Goal: Information Seeking & Learning: Learn about a topic

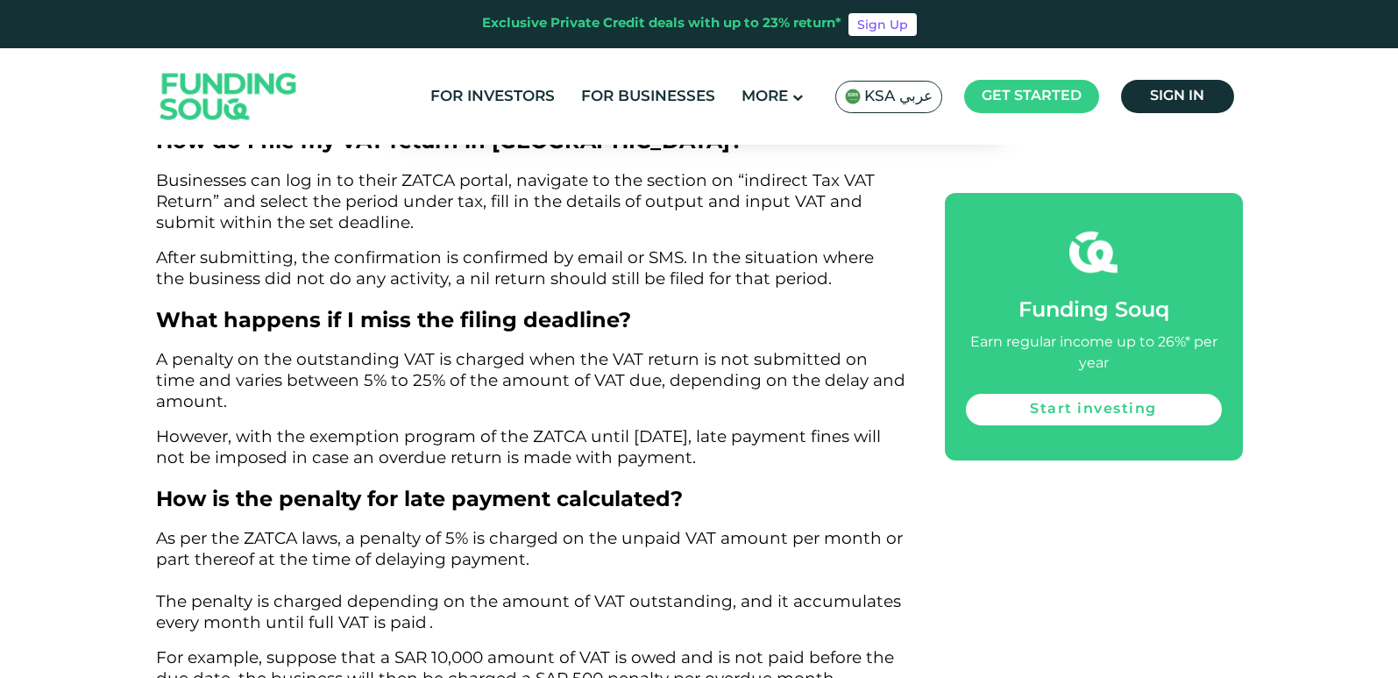
scroll to position [5621, 0]
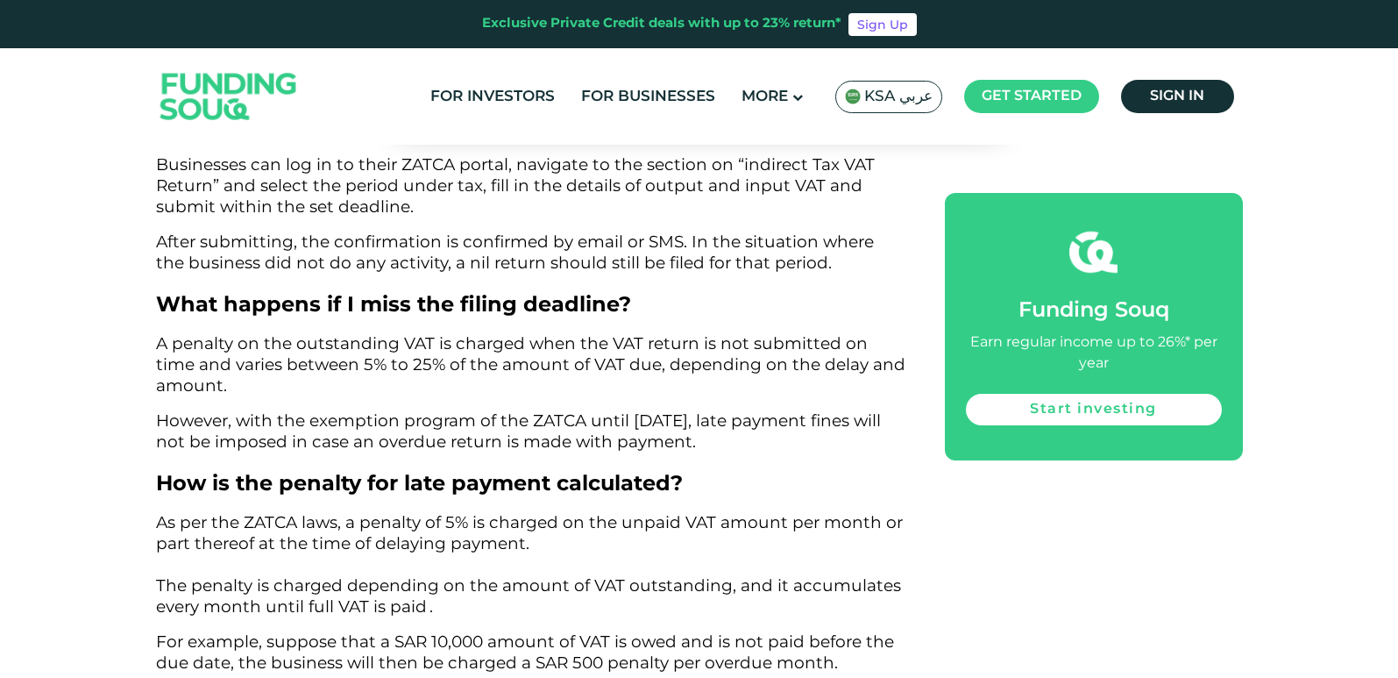
click at [664, 333] on span "A penalty on the outstanding VAT is charged when the VAT return is not submitte…" at bounding box center [530, 364] width 749 height 62
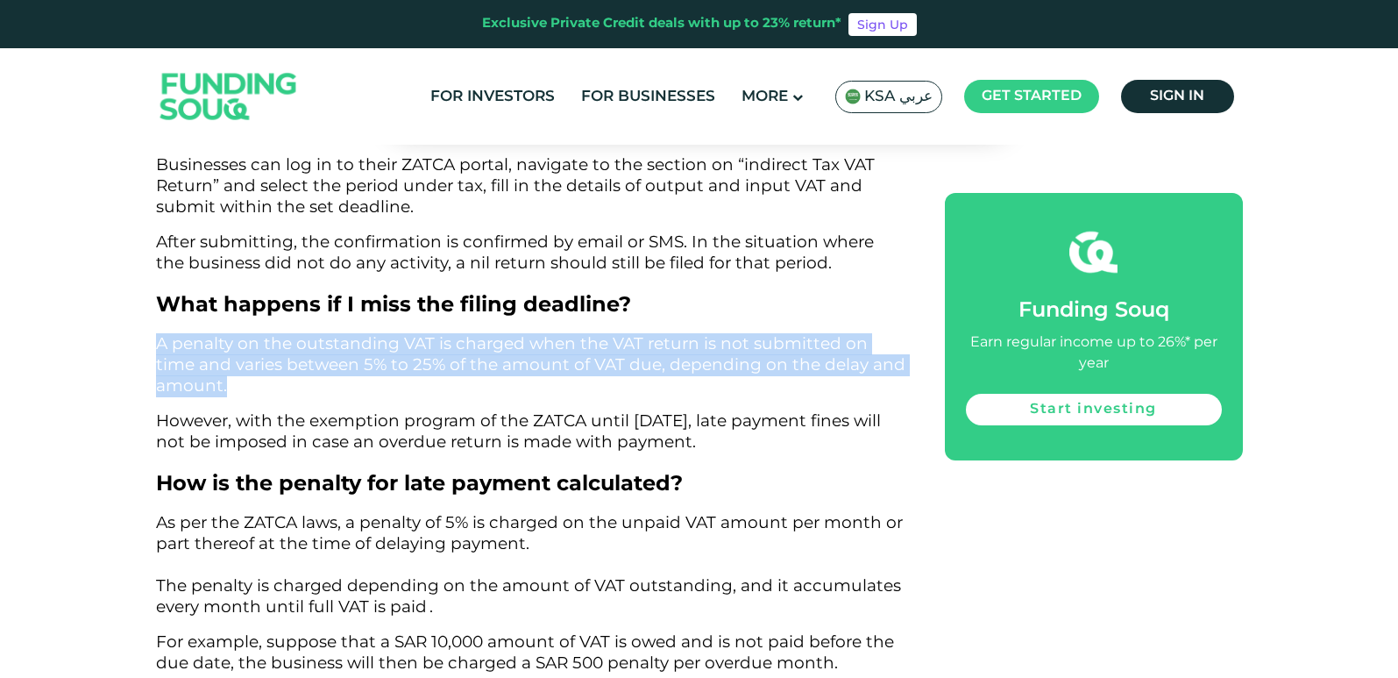
click at [664, 333] on span "A penalty on the outstanding VAT is charged when the VAT return is not submitte…" at bounding box center [530, 364] width 749 height 62
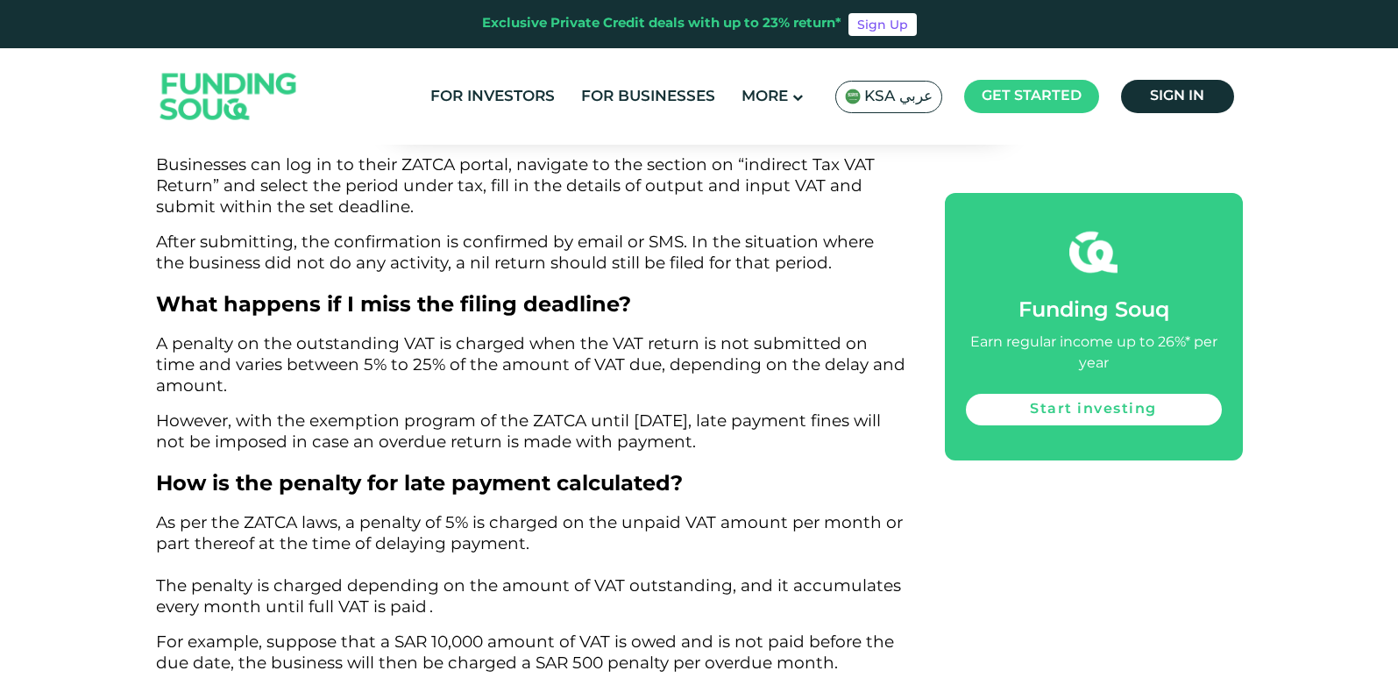
click at [681, 410] on span "However, with the exemption program of the ZATCA until [DATE], late payment fin…" at bounding box center [518, 430] width 725 height 41
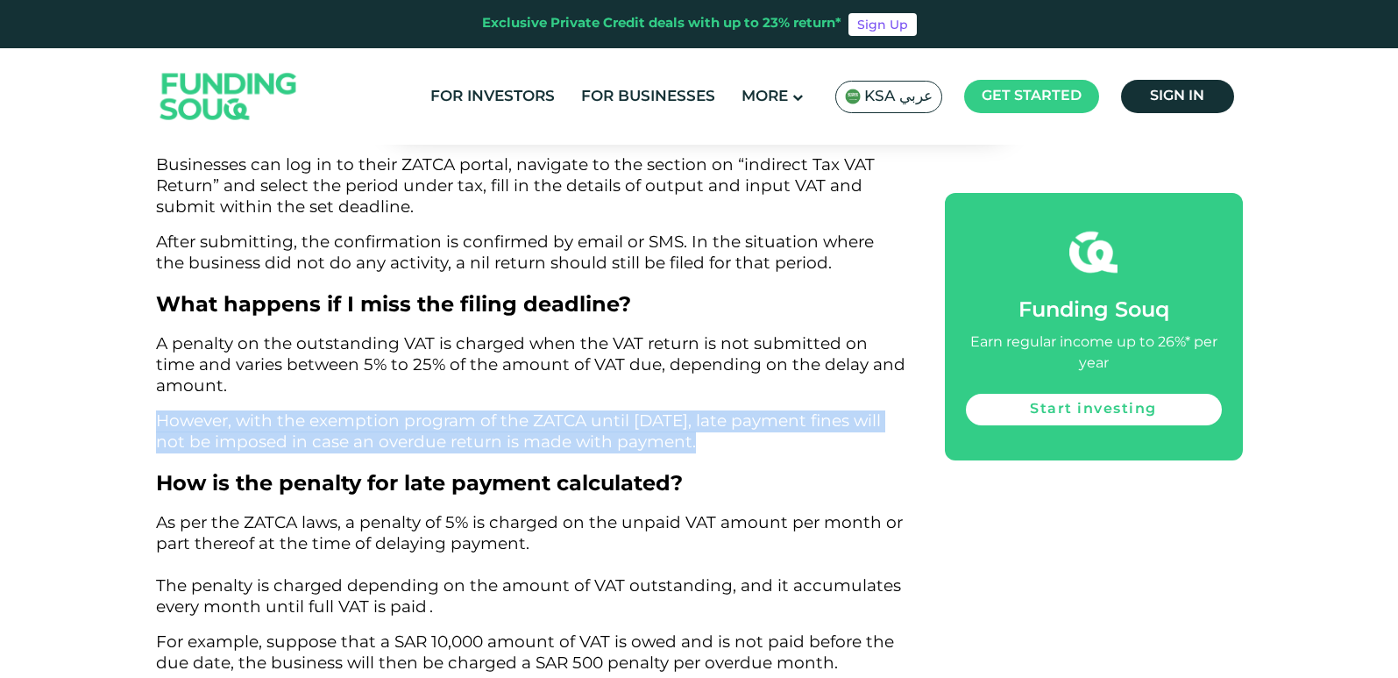
click at [681, 410] on span "However, with the exemption program of the ZATCA until [DATE], late payment fin…" at bounding box center [518, 430] width 725 height 41
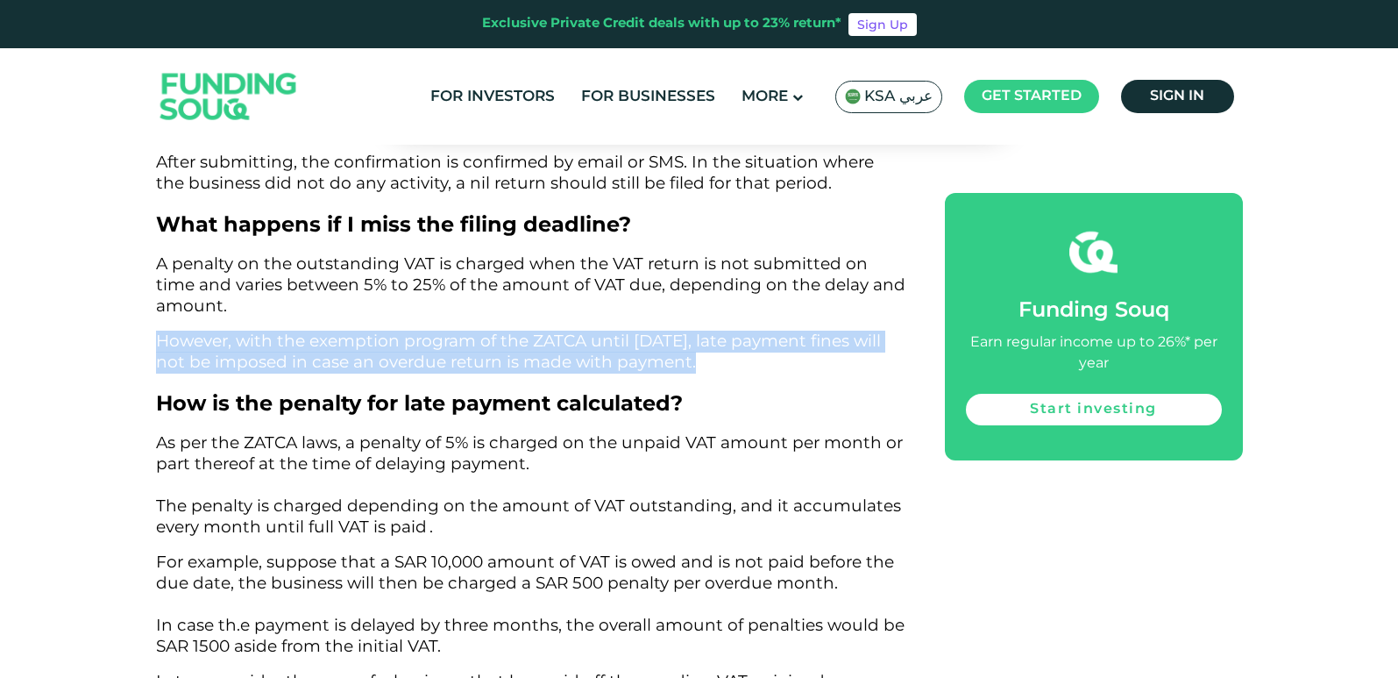
scroll to position [5709, 0]
